Goal: Transaction & Acquisition: Book appointment/travel/reservation

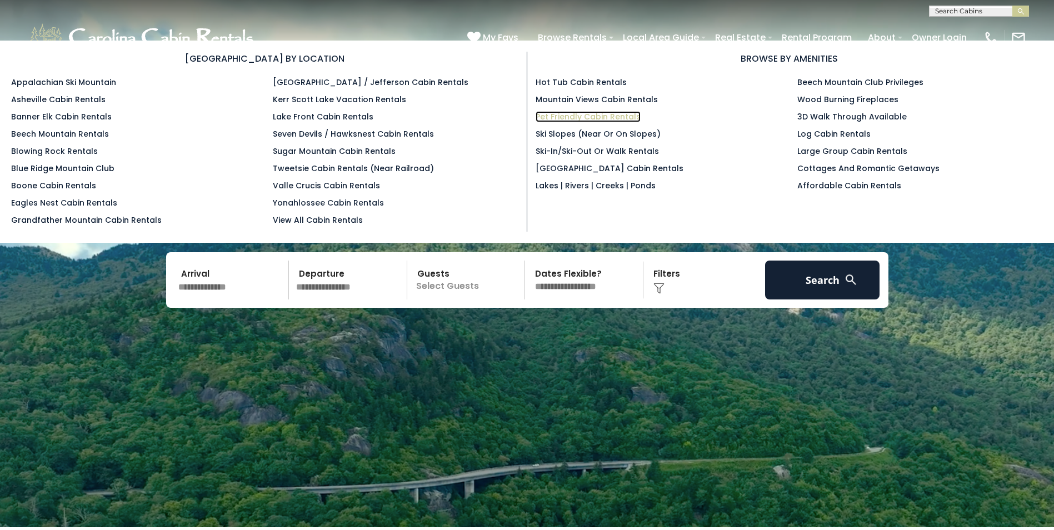
click at [589, 117] on link "Pet Friendly Cabin Rentals" at bounding box center [588, 116] width 105 height 11
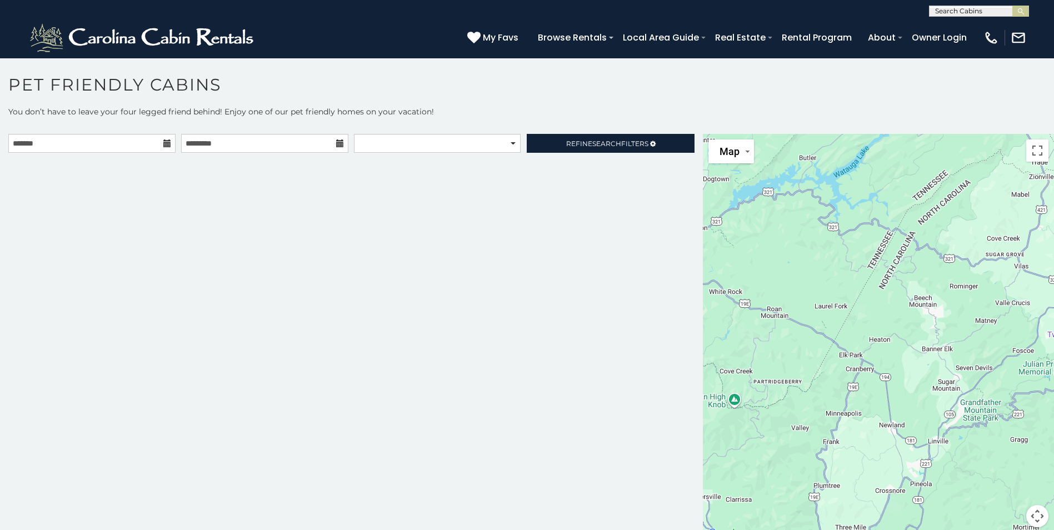
click at [163, 146] on icon at bounding box center [167, 143] width 8 height 8
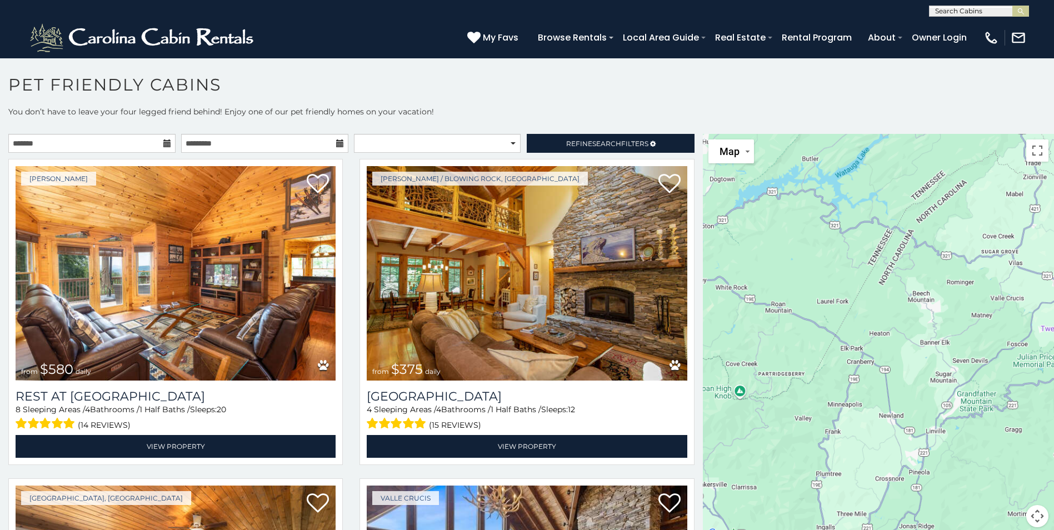
click at [166, 144] on icon at bounding box center [167, 143] width 8 height 8
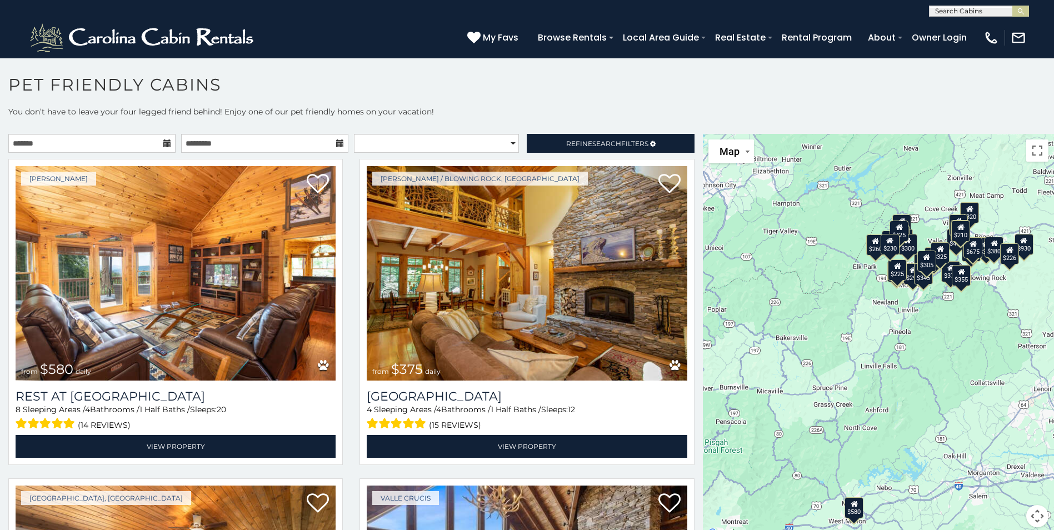
click at [166, 144] on icon at bounding box center [167, 143] width 8 height 8
click at [166, 142] on icon at bounding box center [167, 143] width 8 height 8
click at [113, 143] on input "text" at bounding box center [91, 143] width 167 height 19
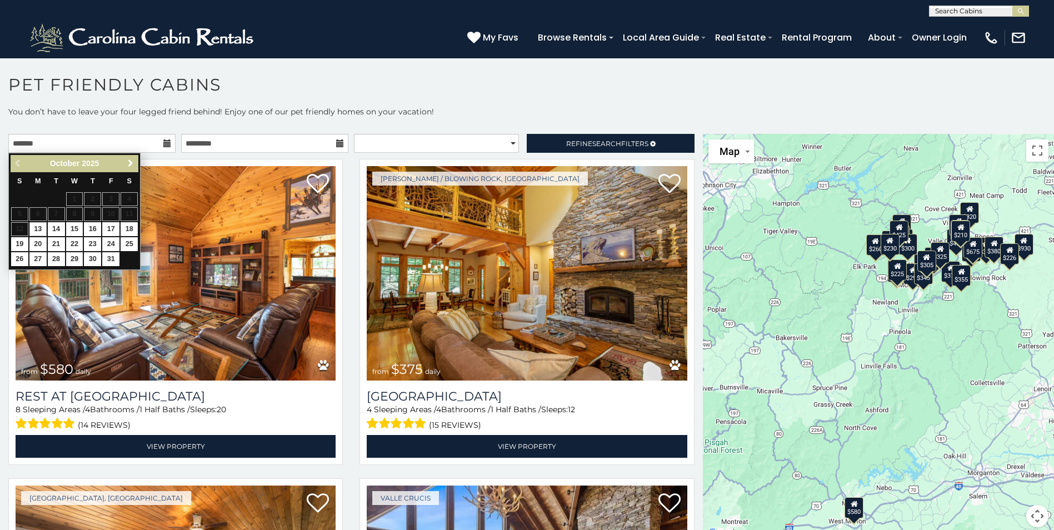
click at [137, 162] on link "Next" at bounding box center [130, 164] width 14 height 14
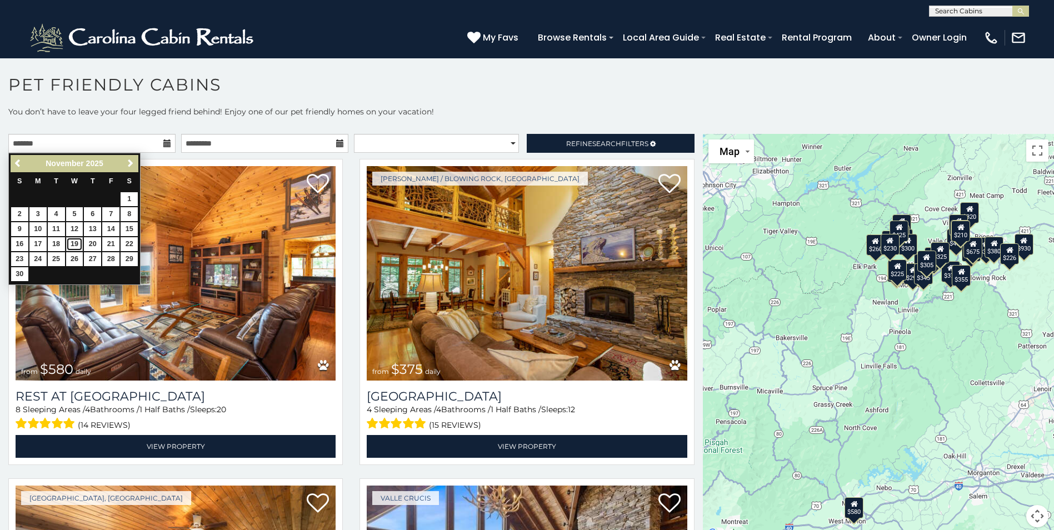
click at [72, 245] on link "19" at bounding box center [74, 244] width 17 height 14
type input "**********"
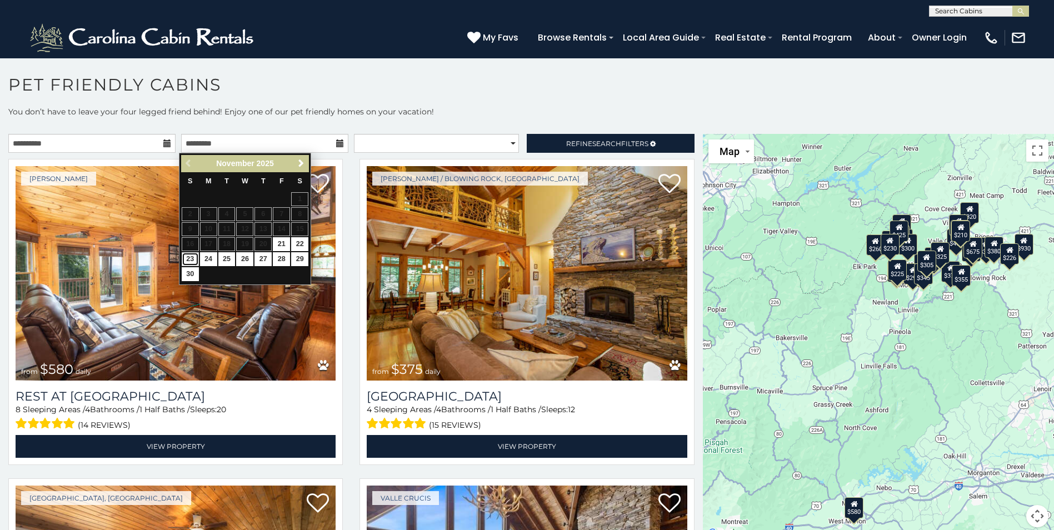
click at [187, 259] on link "23" at bounding box center [190, 259] width 17 height 14
type input "**********"
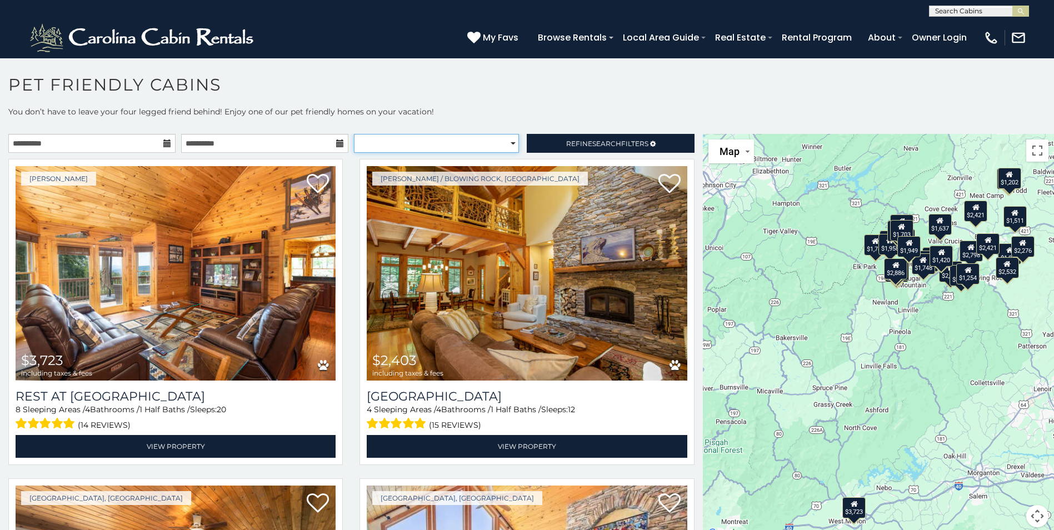
click at [491, 139] on select "**********" at bounding box center [436, 143] width 165 height 19
select select "**********"
click at [354, 134] on select "**********" at bounding box center [436, 143] width 165 height 19
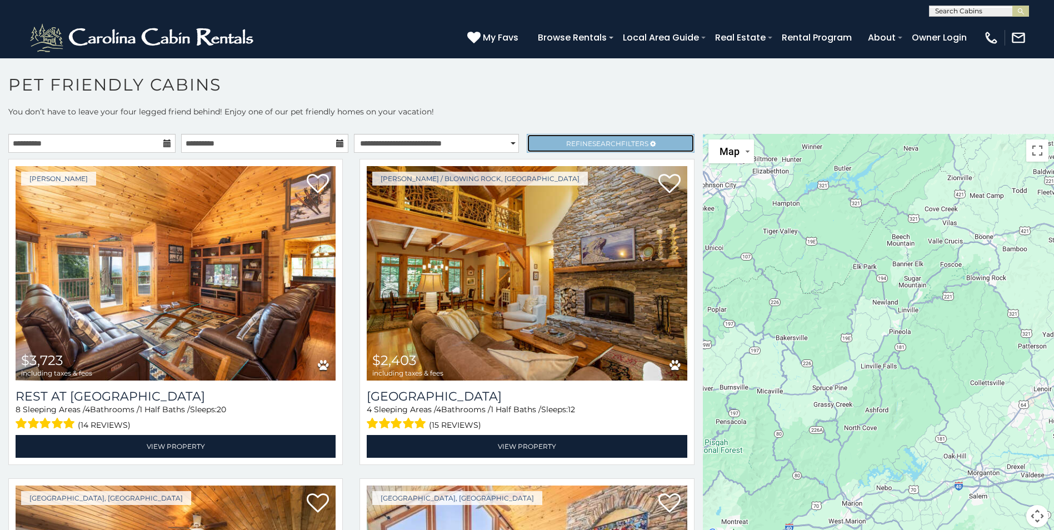
click at [568, 144] on span "Refine Search Filters" at bounding box center [607, 143] width 82 height 8
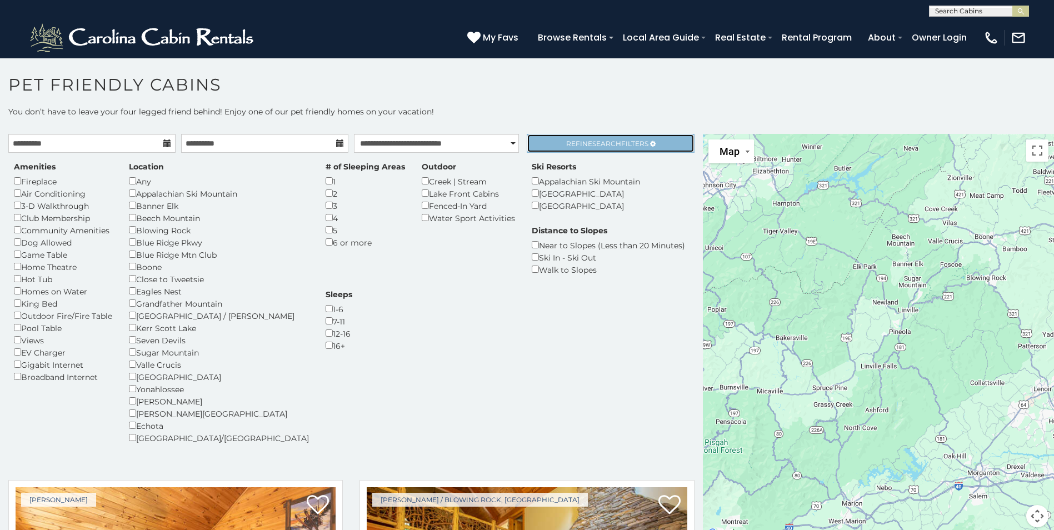
click at [566, 141] on span "Refine Search Filters" at bounding box center [607, 143] width 82 height 8
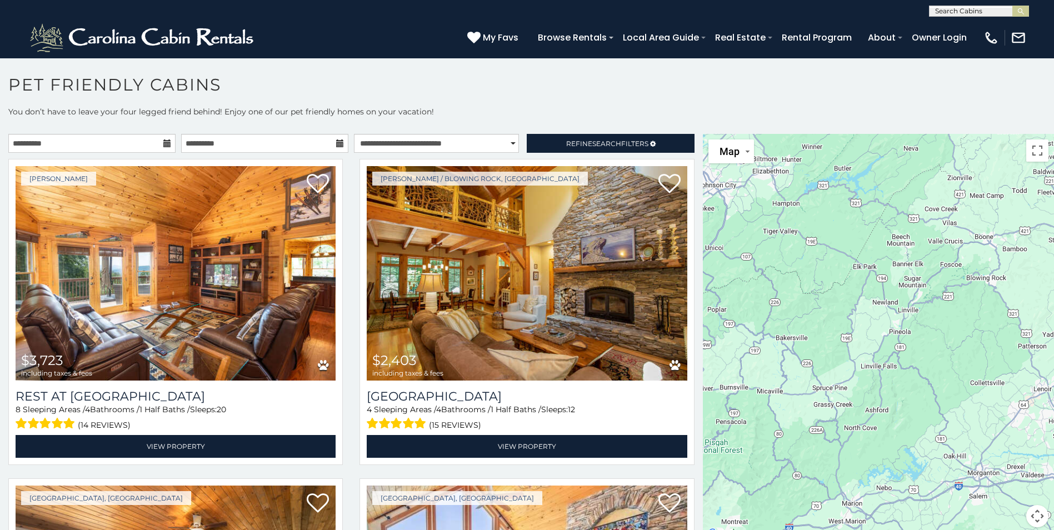
click at [539, 93] on h1 "Pet Friendly Cabins" at bounding box center [527, 90] width 1054 height 32
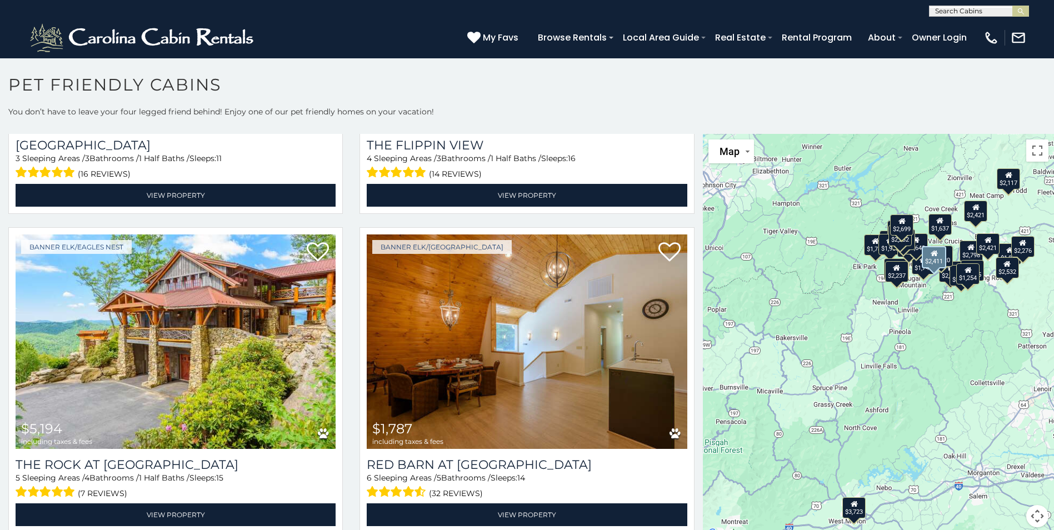
scroll to position [1223, 0]
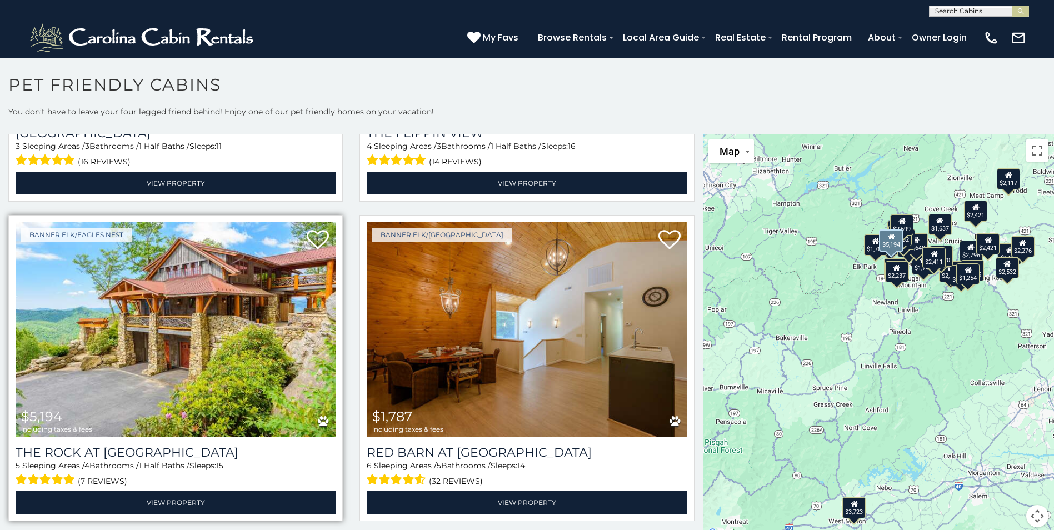
click at [267, 265] on img at bounding box center [176, 329] width 320 height 215
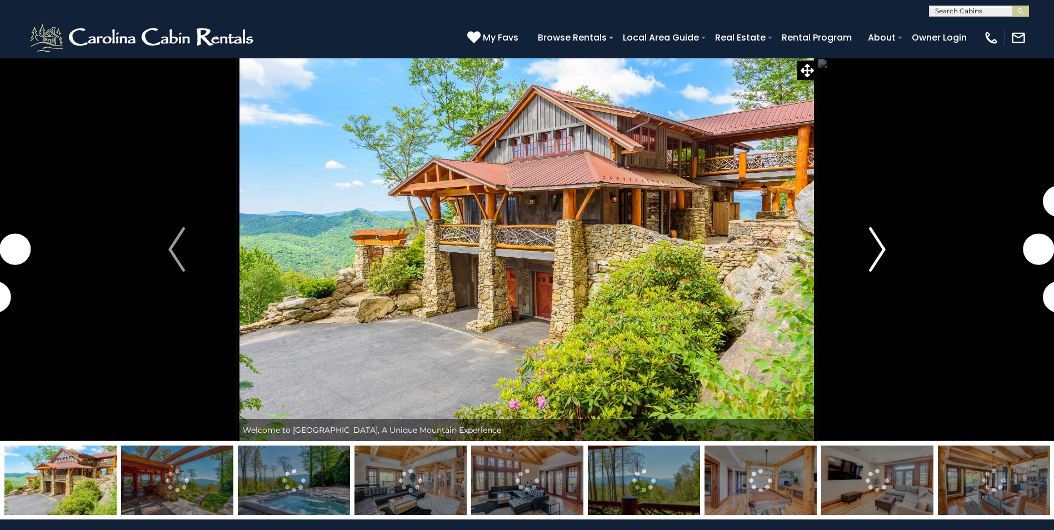
click at [881, 250] on img "Next" at bounding box center [877, 249] width 17 height 44
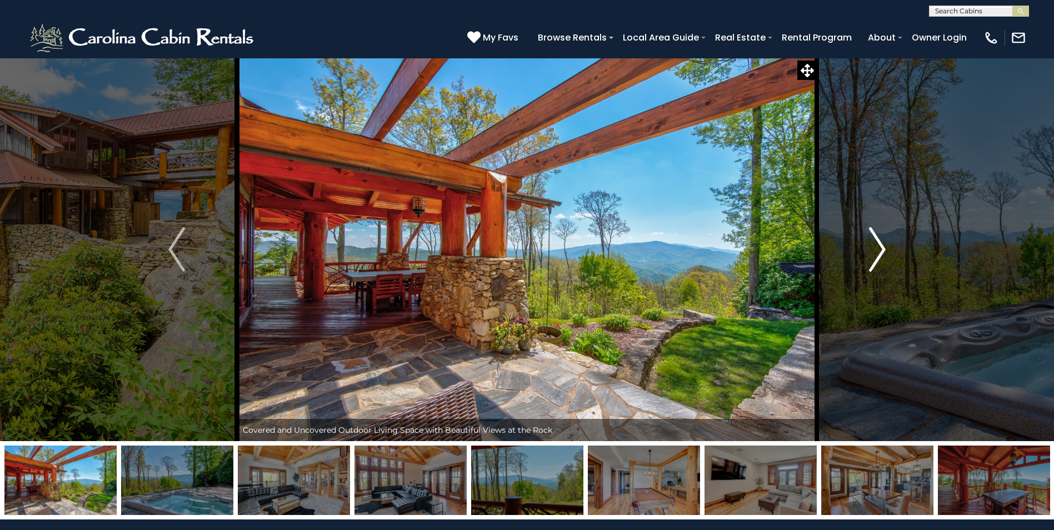
click at [876, 247] on img "Next" at bounding box center [877, 249] width 17 height 44
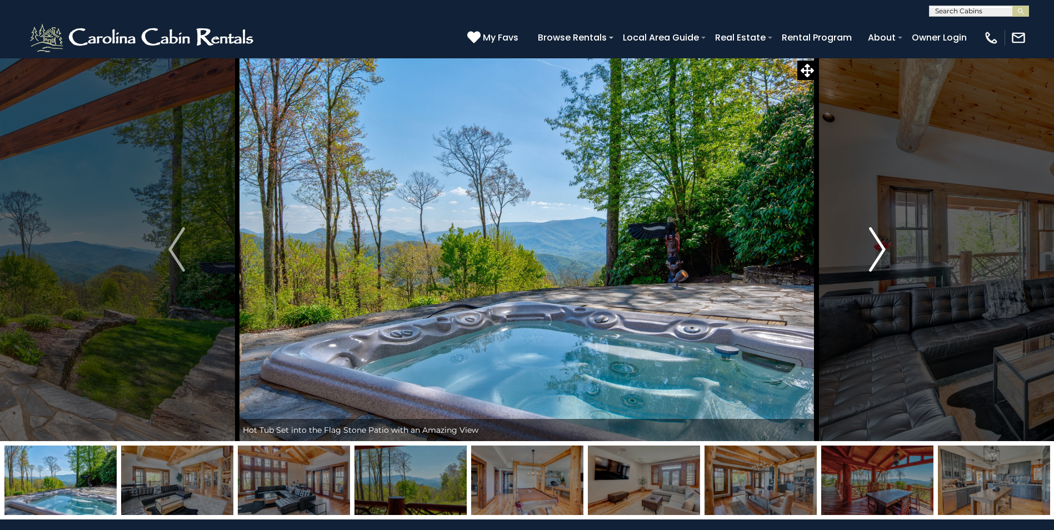
click at [876, 247] on img "Next" at bounding box center [877, 249] width 17 height 44
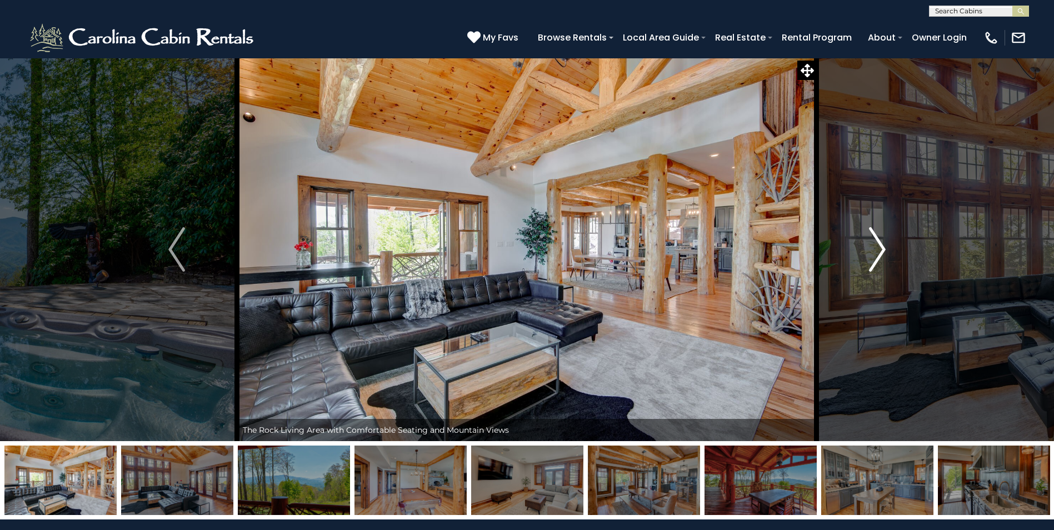
click at [876, 247] on img "Next" at bounding box center [877, 249] width 17 height 44
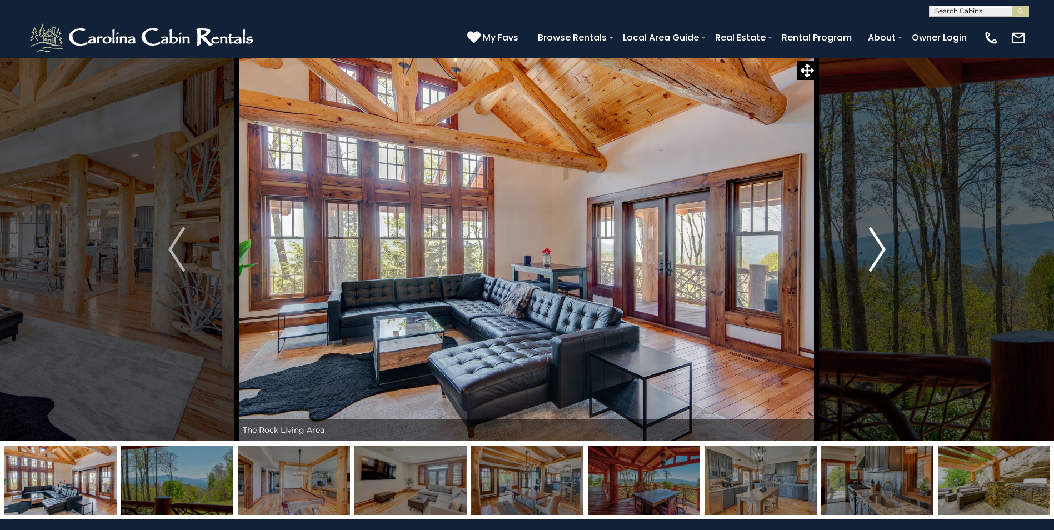
click at [876, 247] on img "Next" at bounding box center [877, 249] width 17 height 44
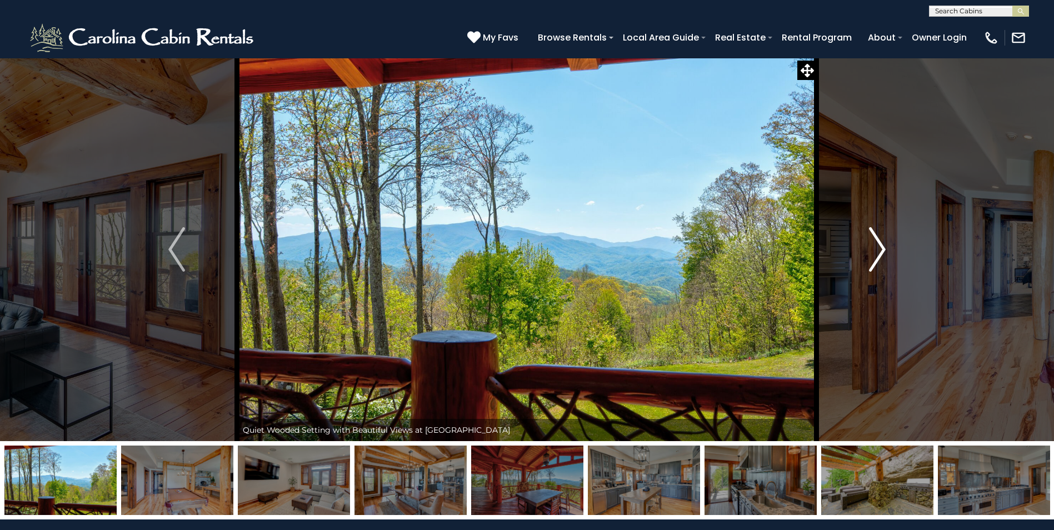
click at [876, 247] on img "Next" at bounding box center [877, 249] width 17 height 44
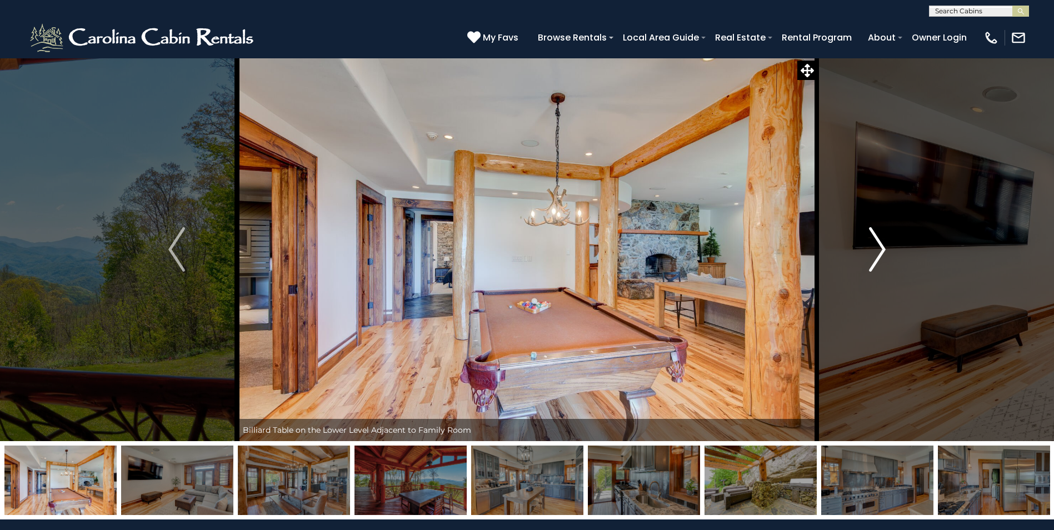
click at [876, 247] on img "Next" at bounding box center [877, 249] width 17 height 44
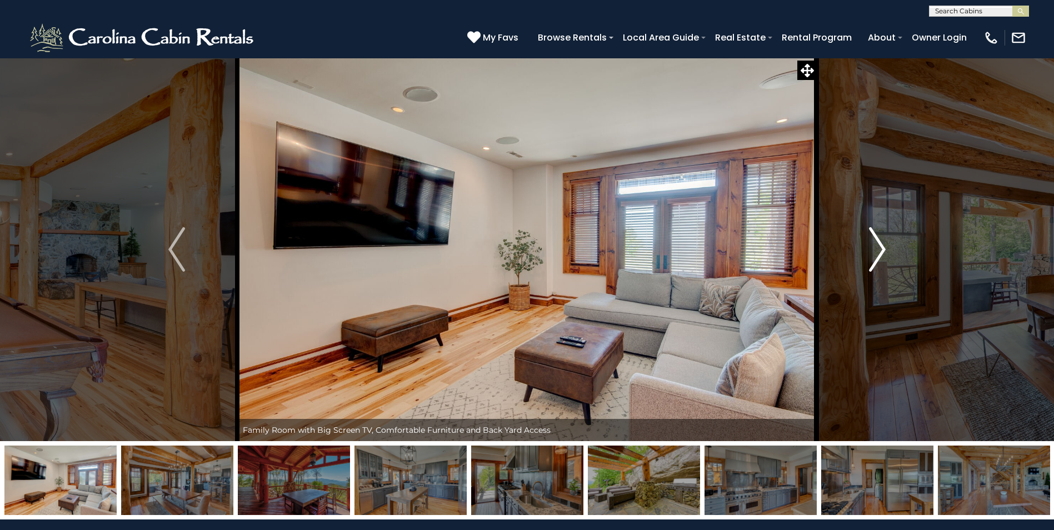
click at [876, 247] on img "Next" at bounding box center [877, 249] width 17 height 44
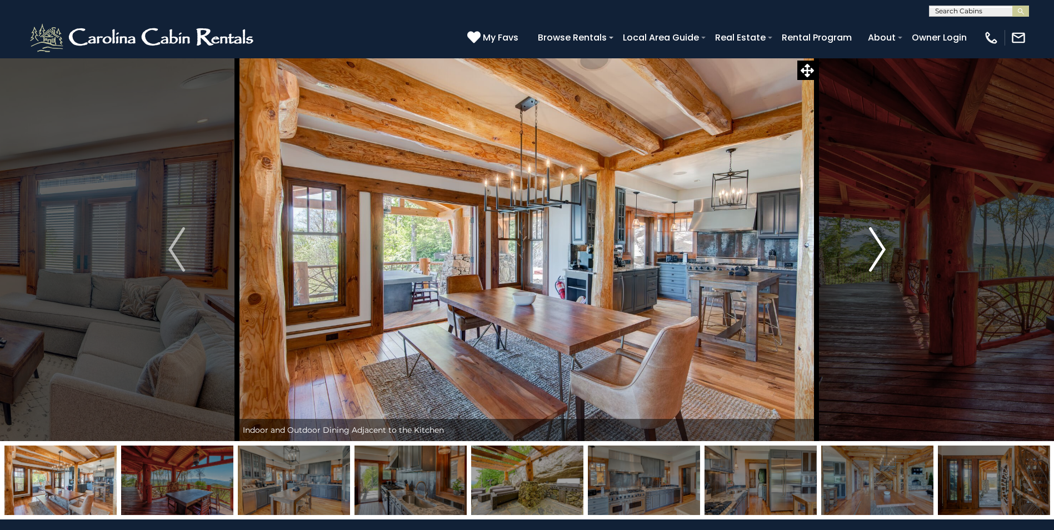
click at [876, 247] on img "Next" at bounding box center [877, 249] width 17 height 44
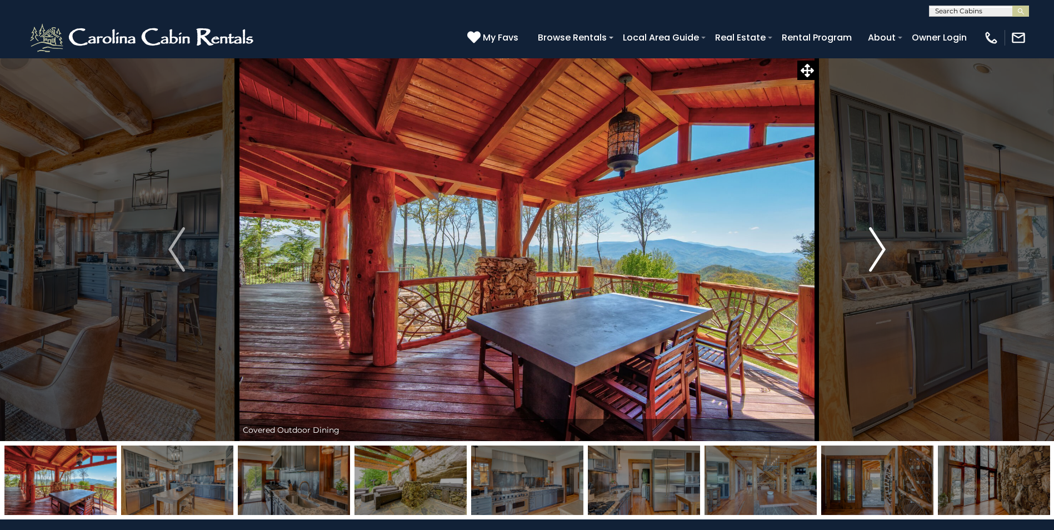
click at [876, 247] on img "Next" at bounding box center [877, 249] width 17 height 44
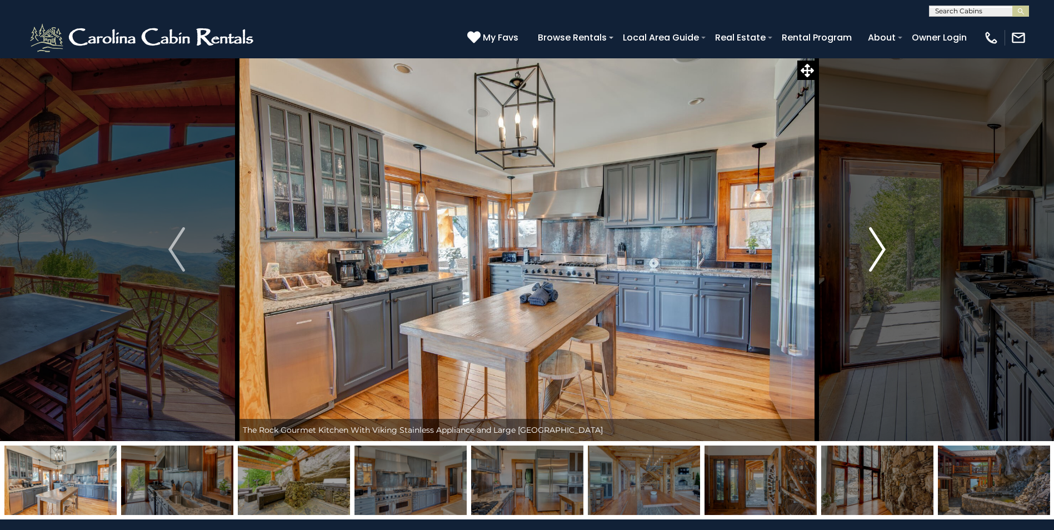
click at [876, 247] on img "Next" at bounding box center [877, 249] width 17 height 44
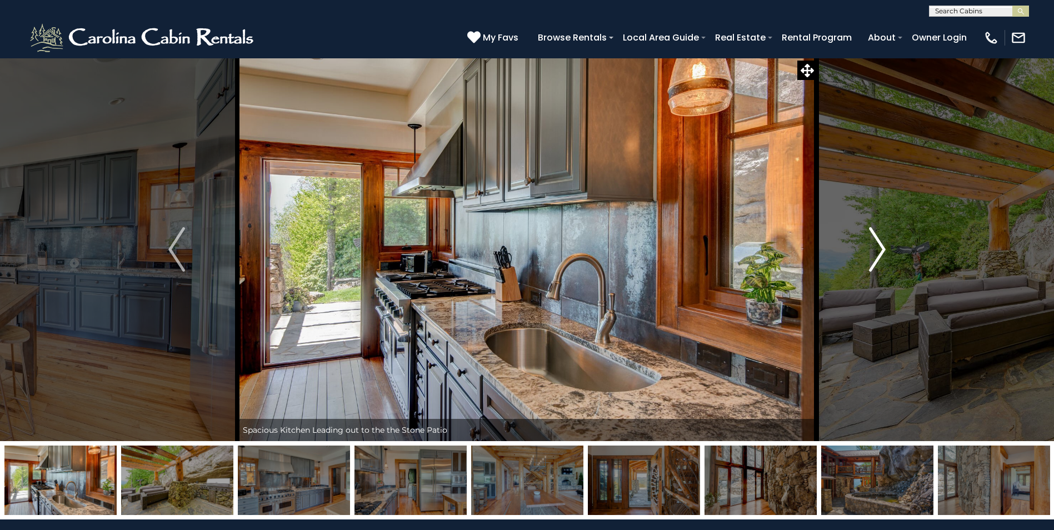
click at [876, 247] on img "Next" at bounding box center [877, 249] width 17 height 44
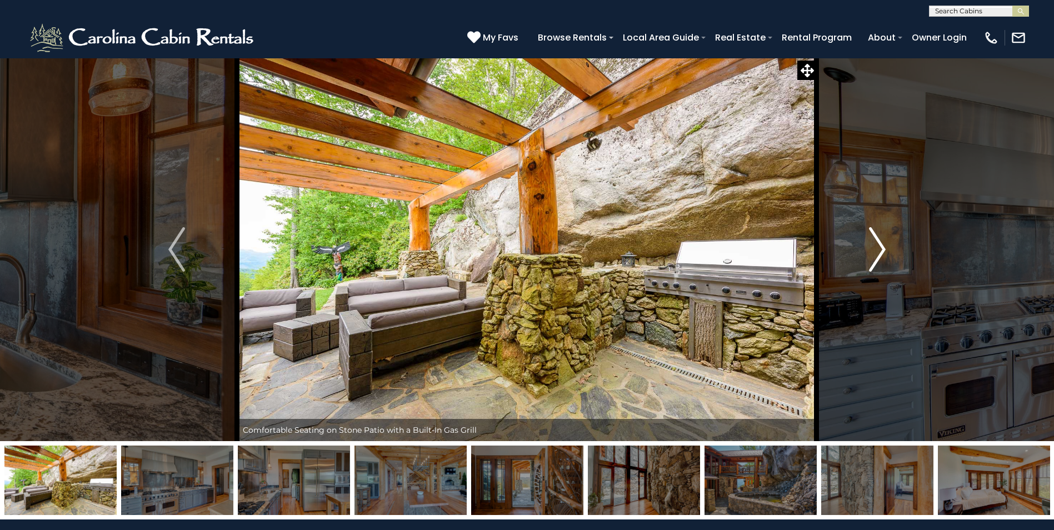
click at [876, 247] on img "Next" at bounding box center [877, 249] width 17 height 44
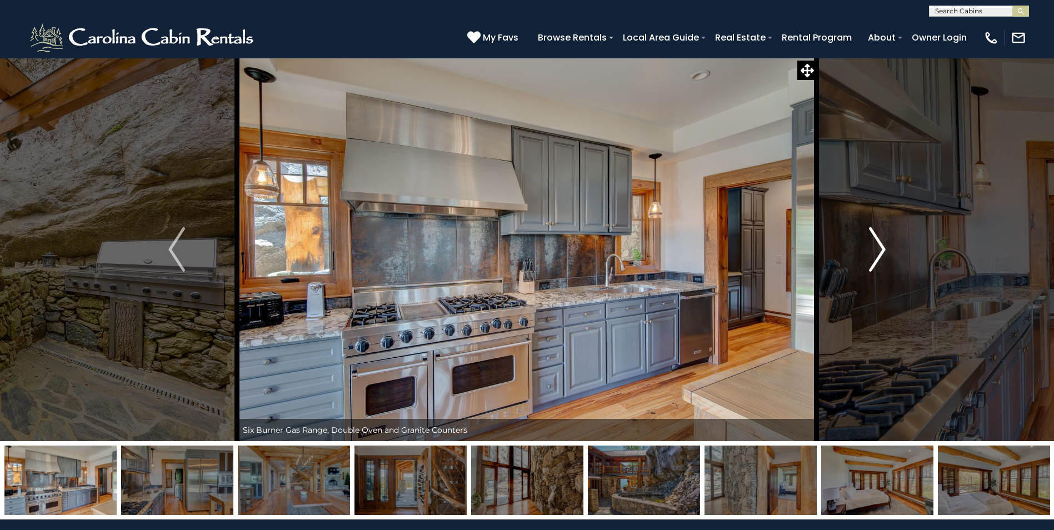
click at [876, 247] on img "Next" at bounding box center [877, 249] width 17 height 44
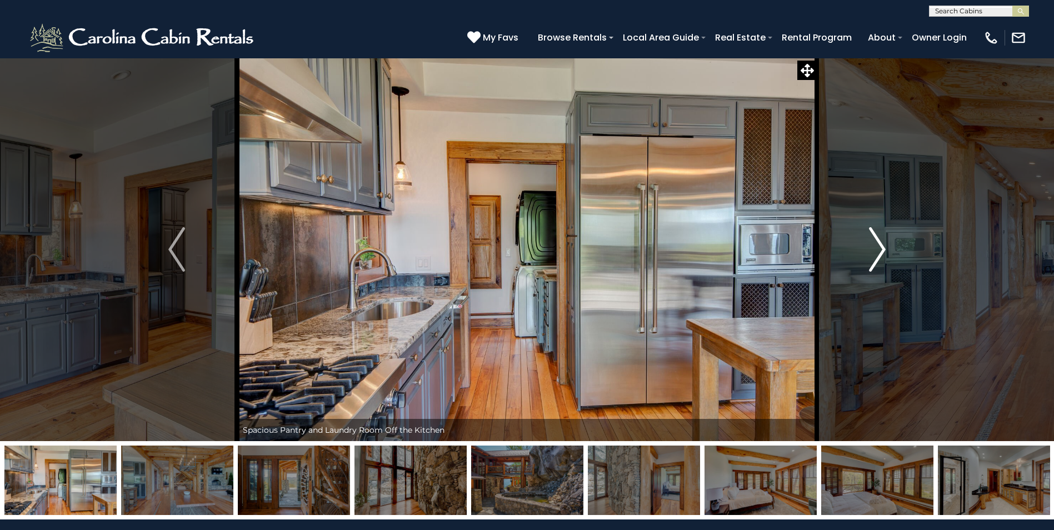
click at [876, 247] on img "Next" at bounding box center [877, 249] width 17 height 44
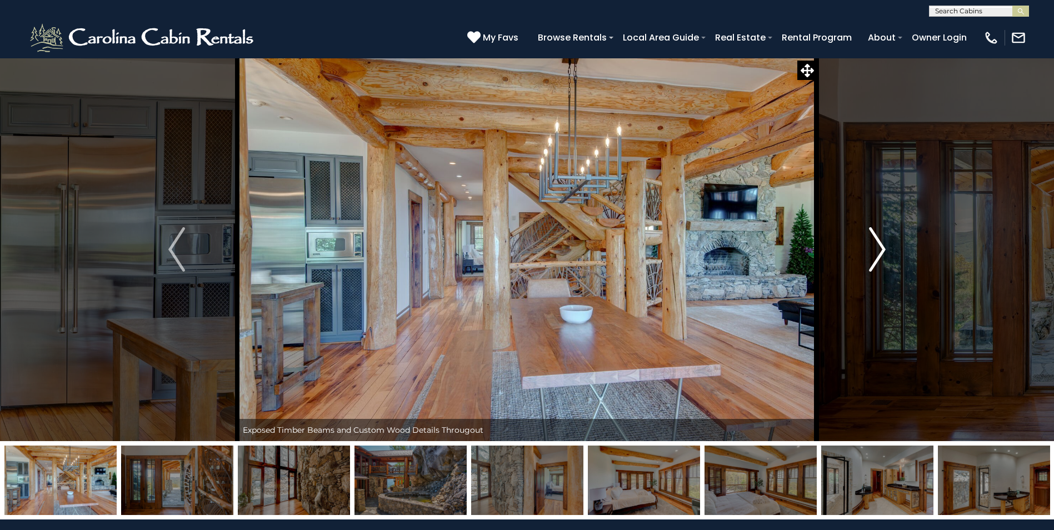
click at [876, 247] on img "Next" at bounding box center [877, 249] width 17 height 44
